Goal: Navigation & Orientation: Find specific page/section

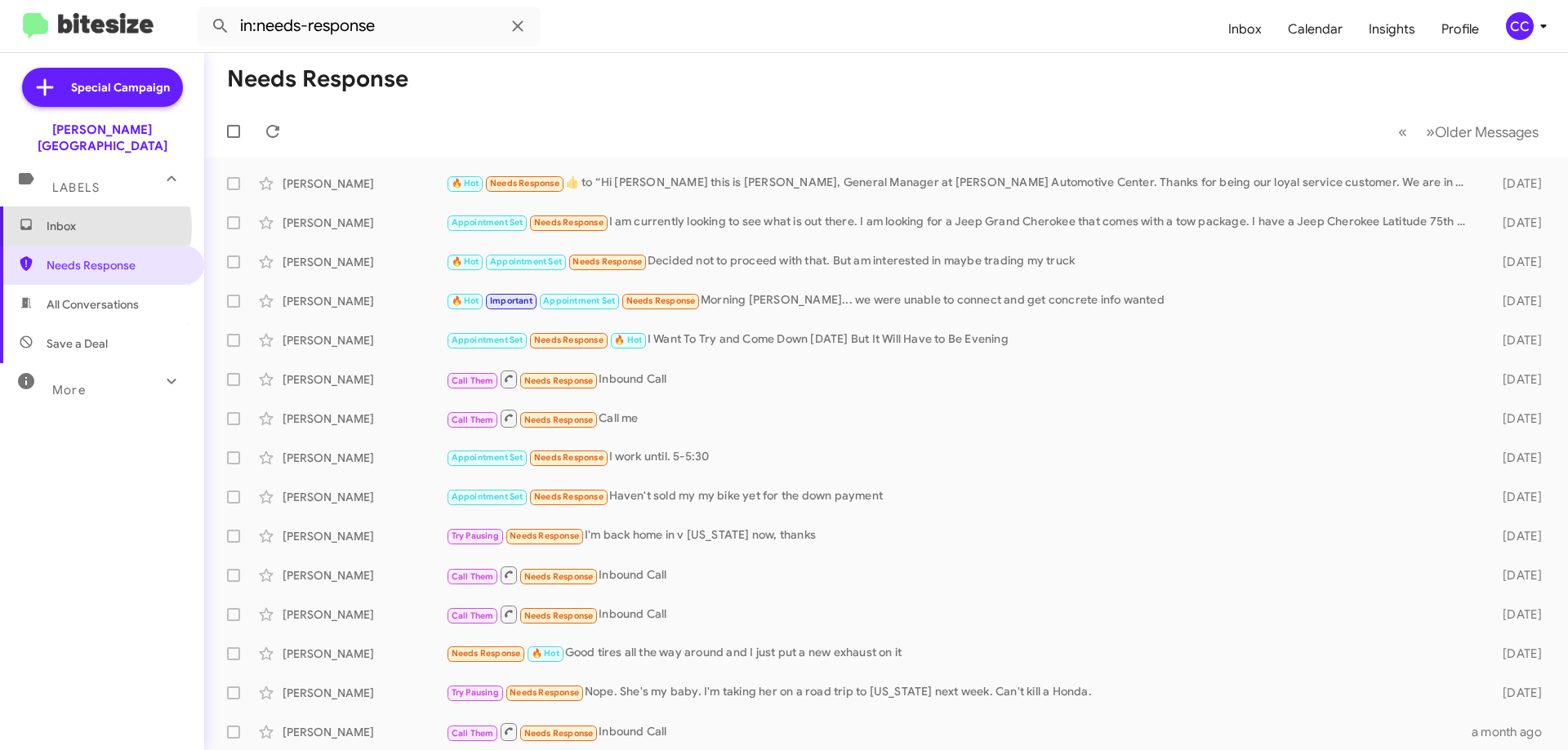
click at [72, 218] on span "Inbox" at bounding box center [116, 226] width 139 height 16
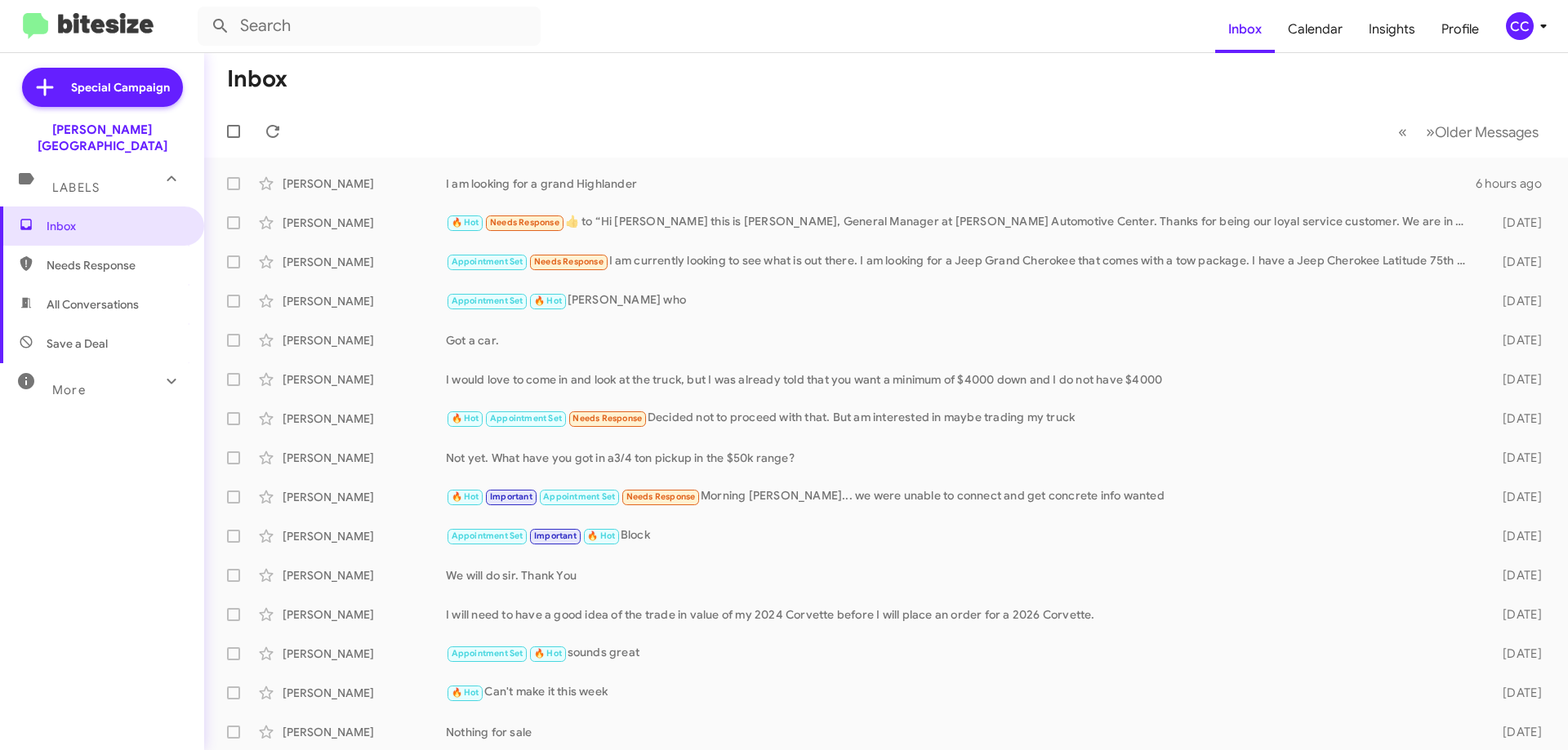
click at [96, 335] on span "Save a Deal" at bounding box center [77, 343] width 61 height 16
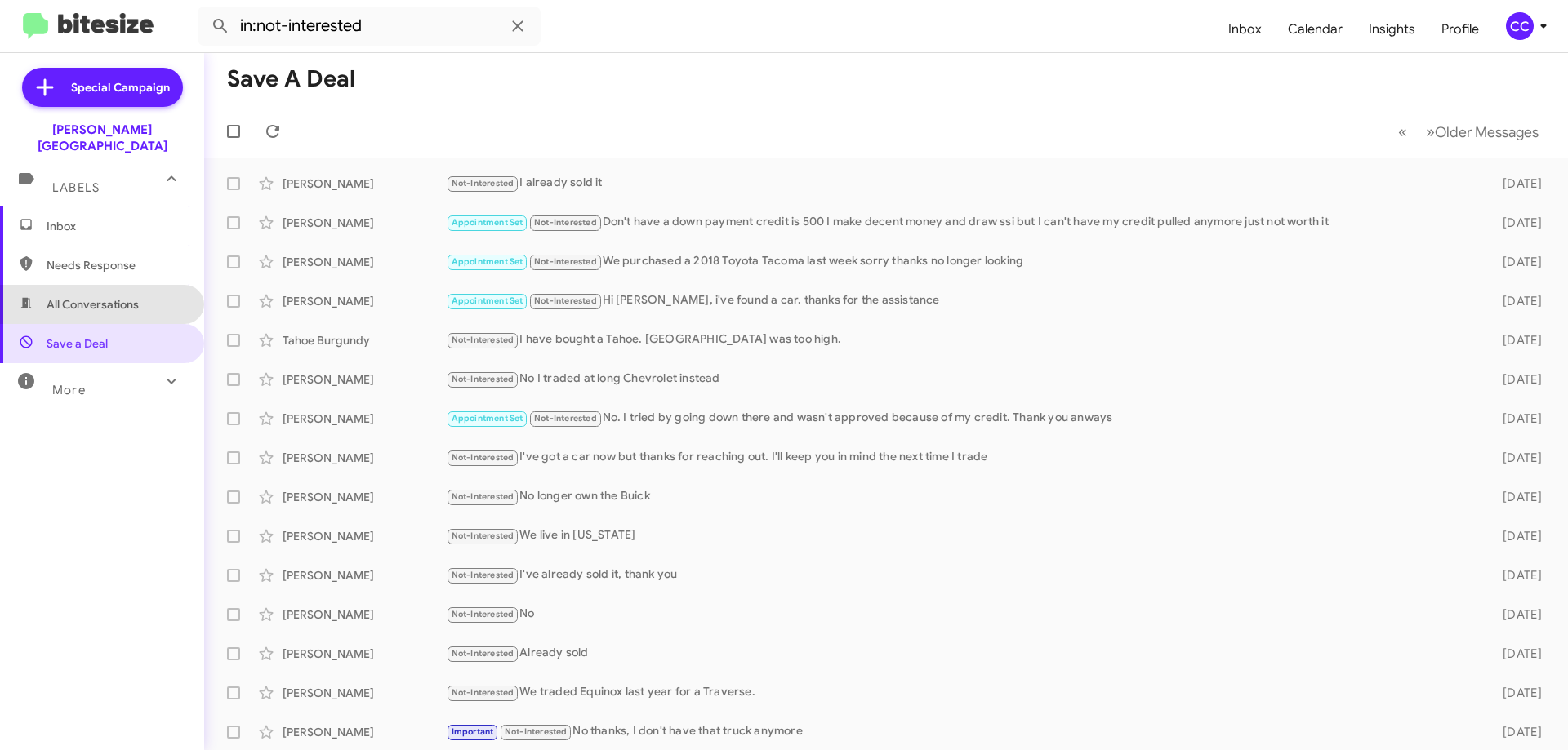
click at [101, 297] on span "All Conversations" at bounding box center [92, 304] width 92 height 16
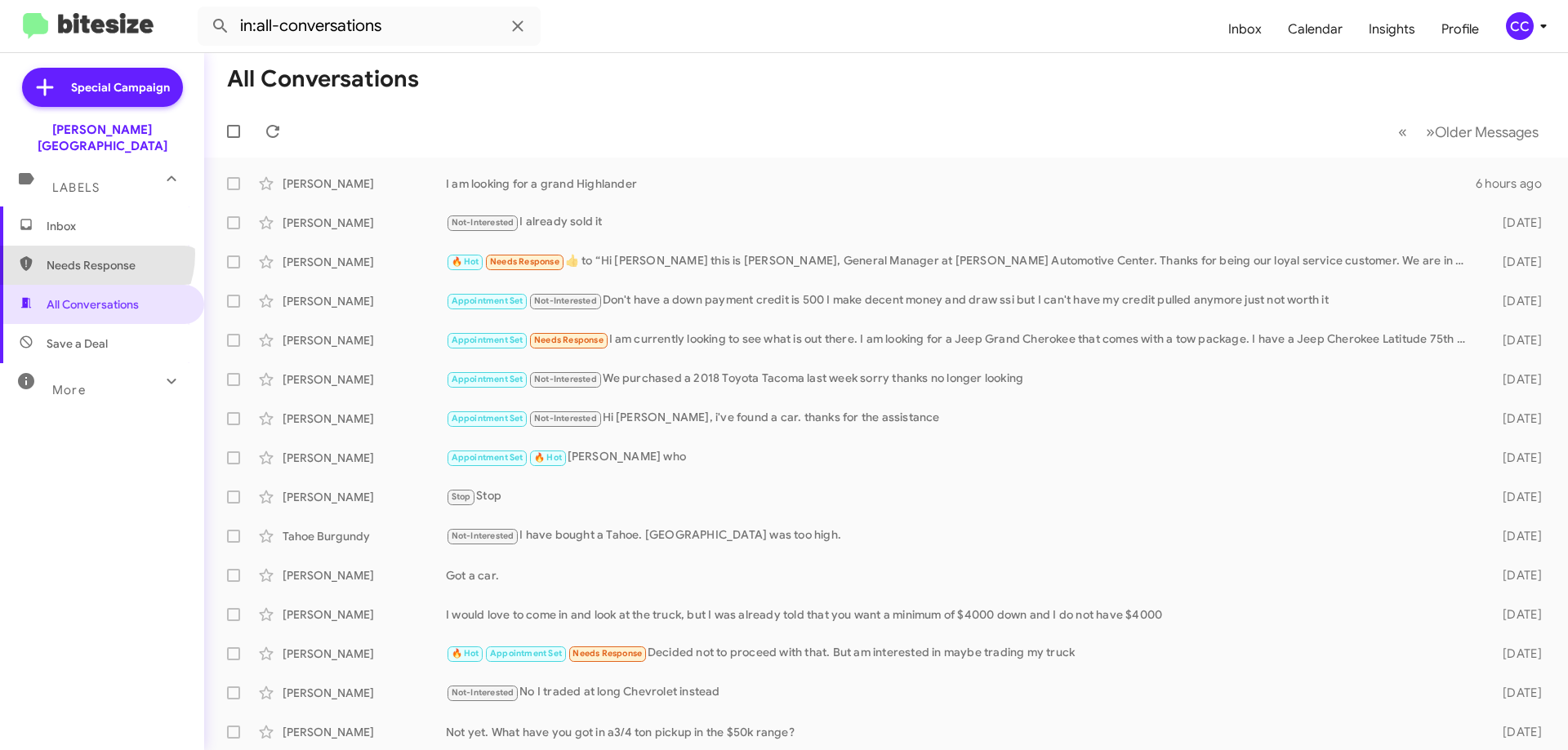
click at [92, 246] on span "Needs Response" at bounding box center [102, 265] width 204 height 39
type input "in:needs-response"
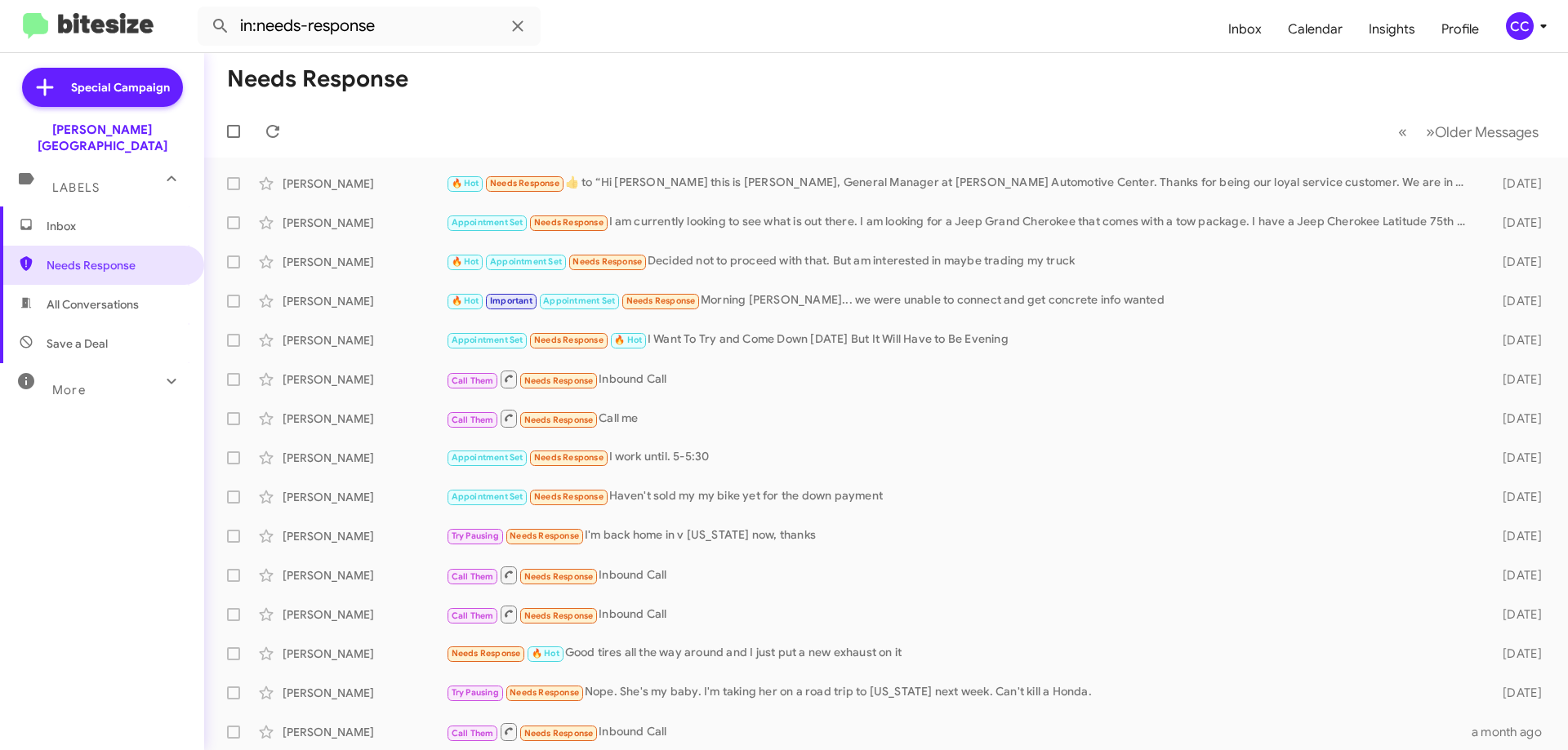
click at [66, 218] on span "Inbox" at bounding box center [116, 226] width 139 height 16
